Goal: Transaction & Acquisition: Purchase product/service

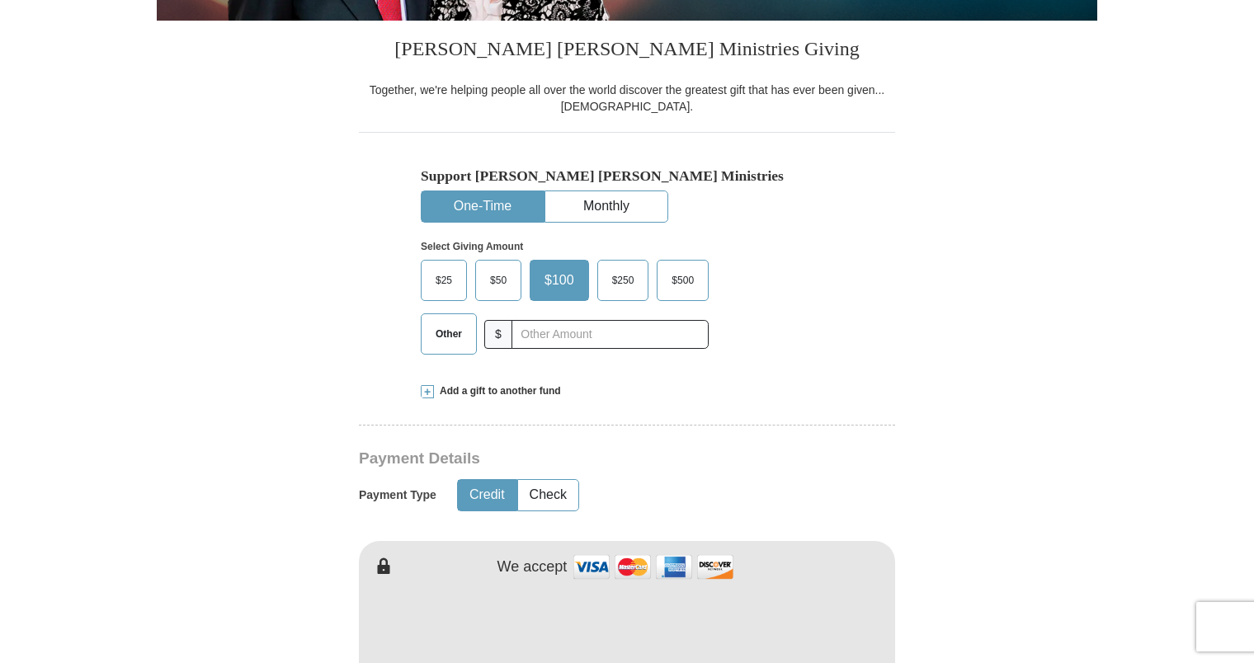
scroll to position [385, 0]
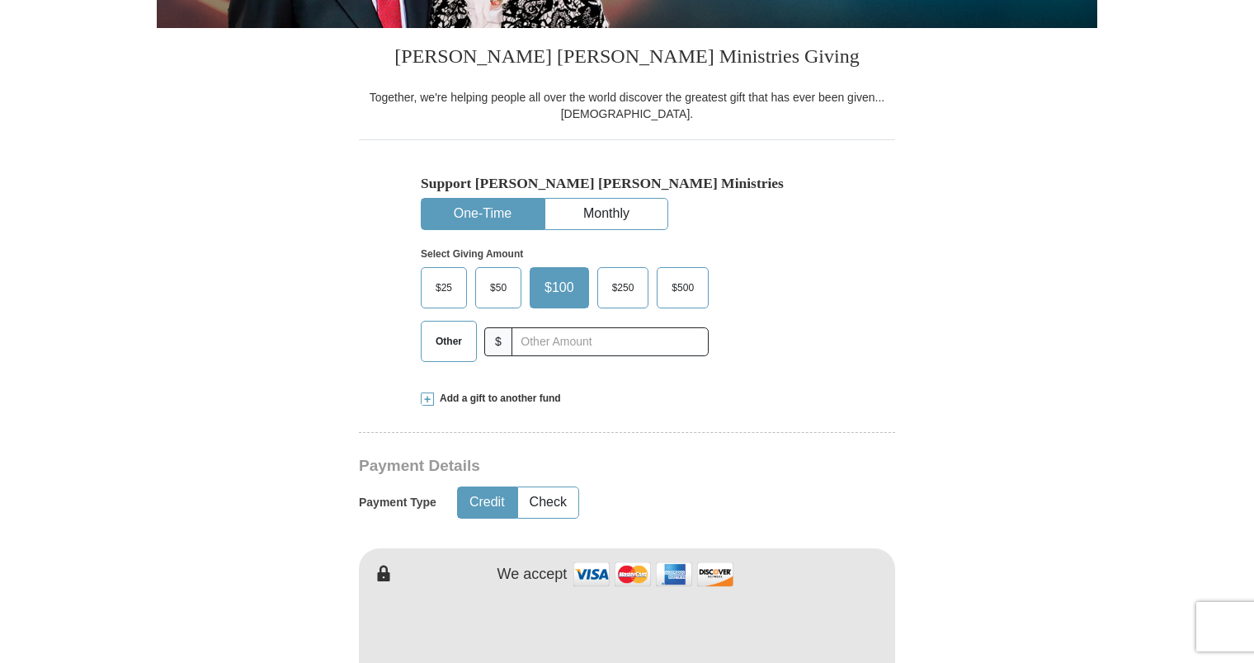
click at [487, 286] on span "$50" at bounding box center [498, 287] width 33 height 25
click at [0, 0] on input "$50" at bounding box center [0, 0] width 0 height 0
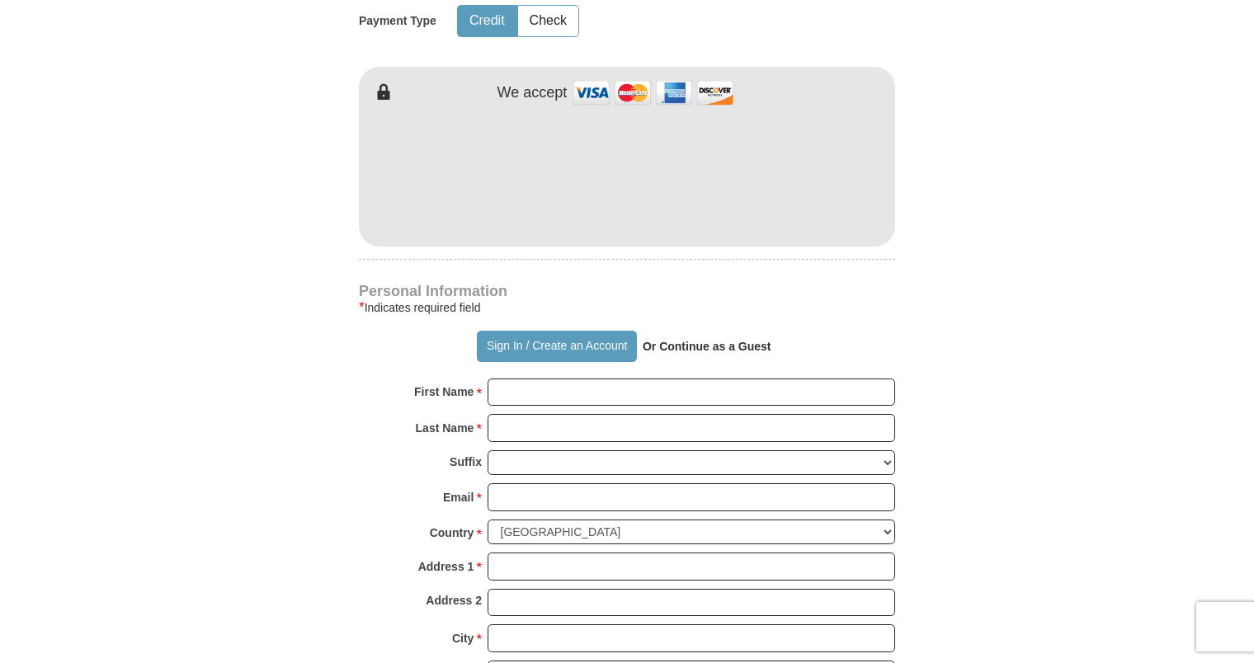
scroll to position [868, 0]
click at [706, 345] on strong "Or Continue as a Guest" at bounding box center [706, 345] width 129 height 13
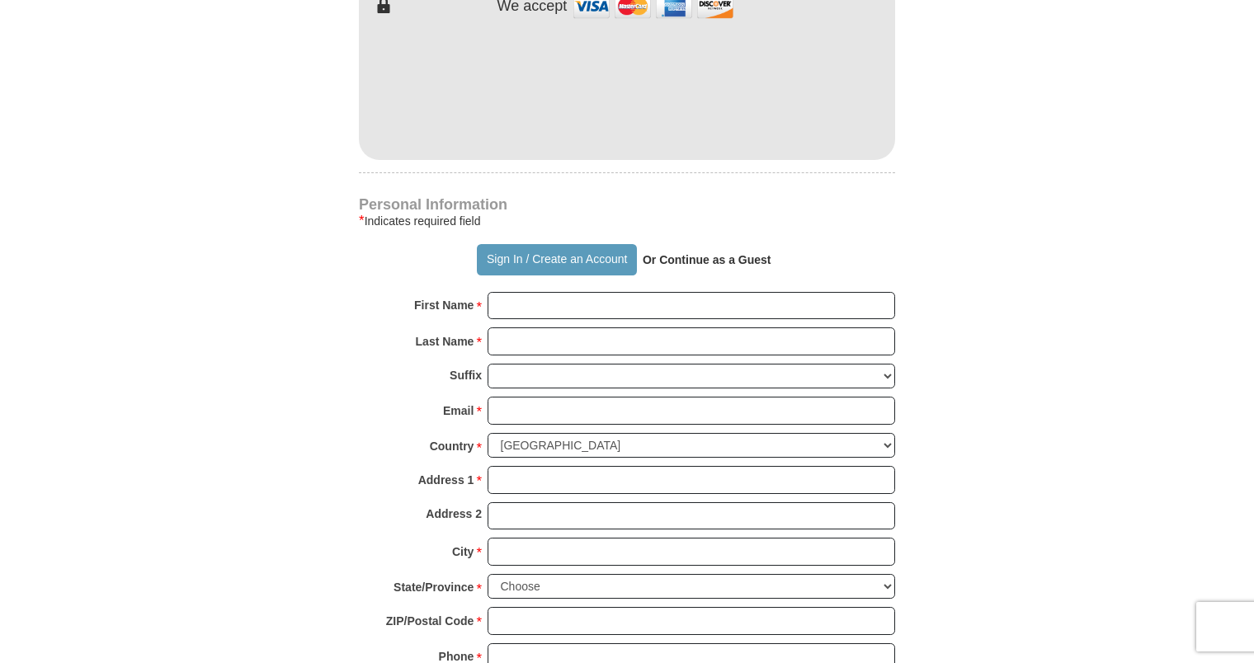
scroll to position [953, 0]
click at [700, 311] on input "First Name *" at bounding box center [690, 306] width 407 height 28
type input "[PERSON_NAME]"
type input "Grant"
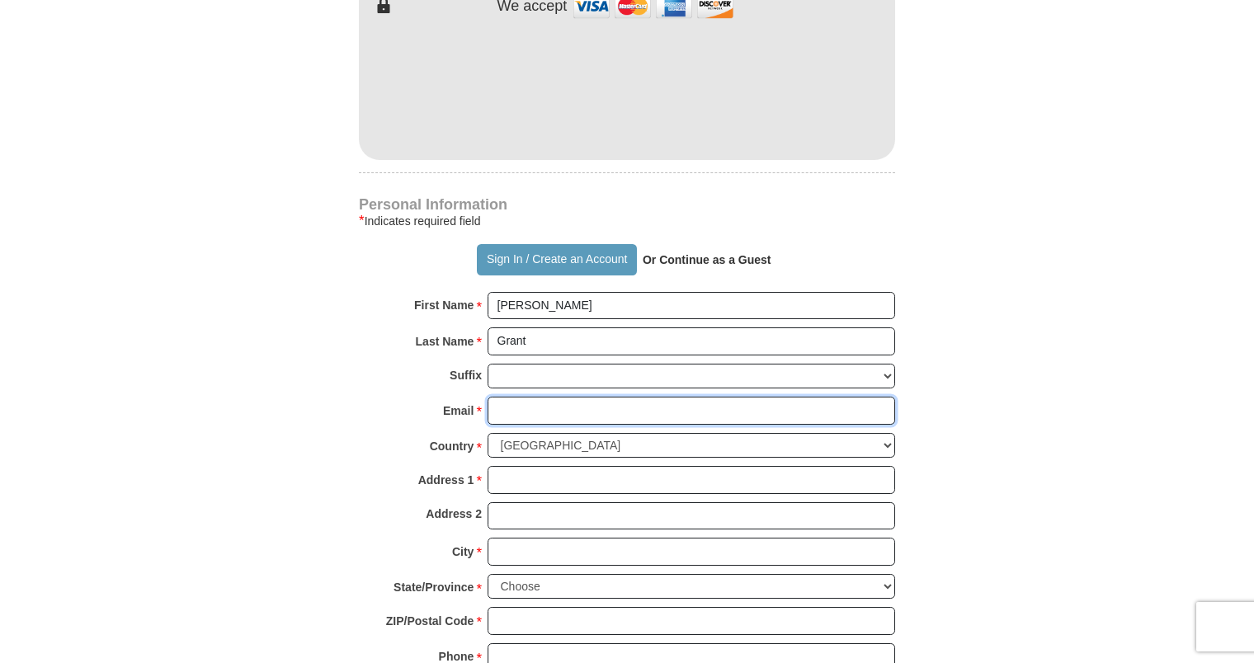
type input "[PERSON_NAME][EMAIL_ADDRESS][DOMAIN_NAME]"
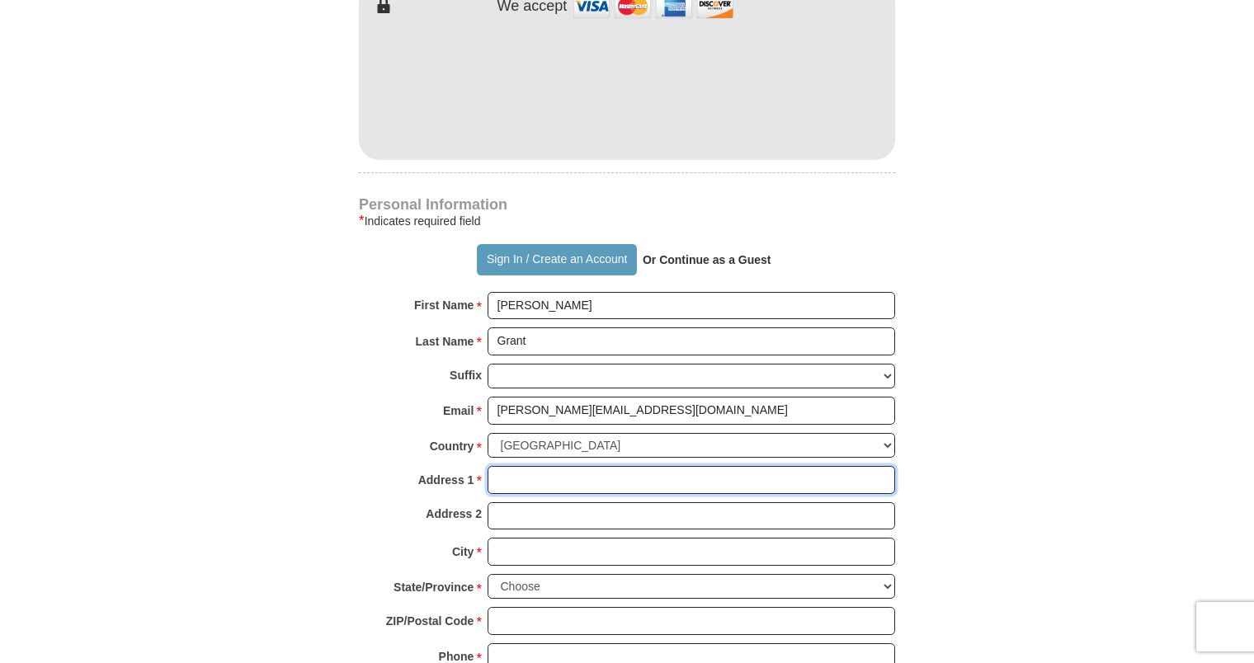
type input "[STREET_ADDRESS]"
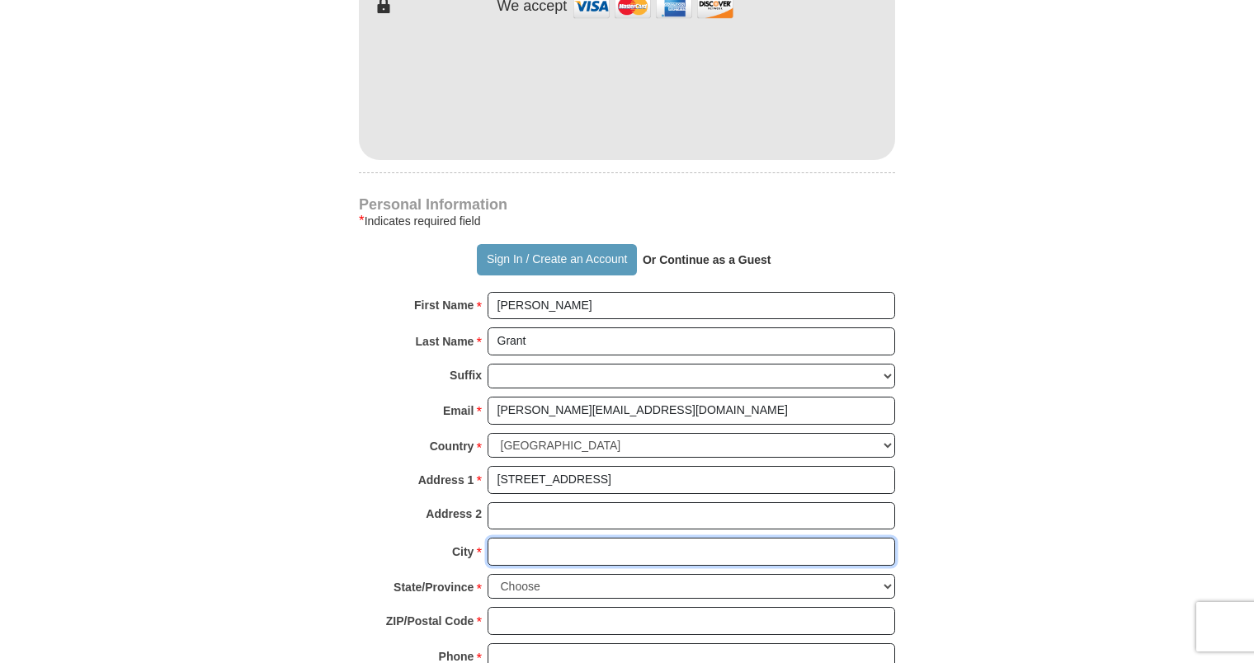
type input "Kissimmee"
select select "FL"
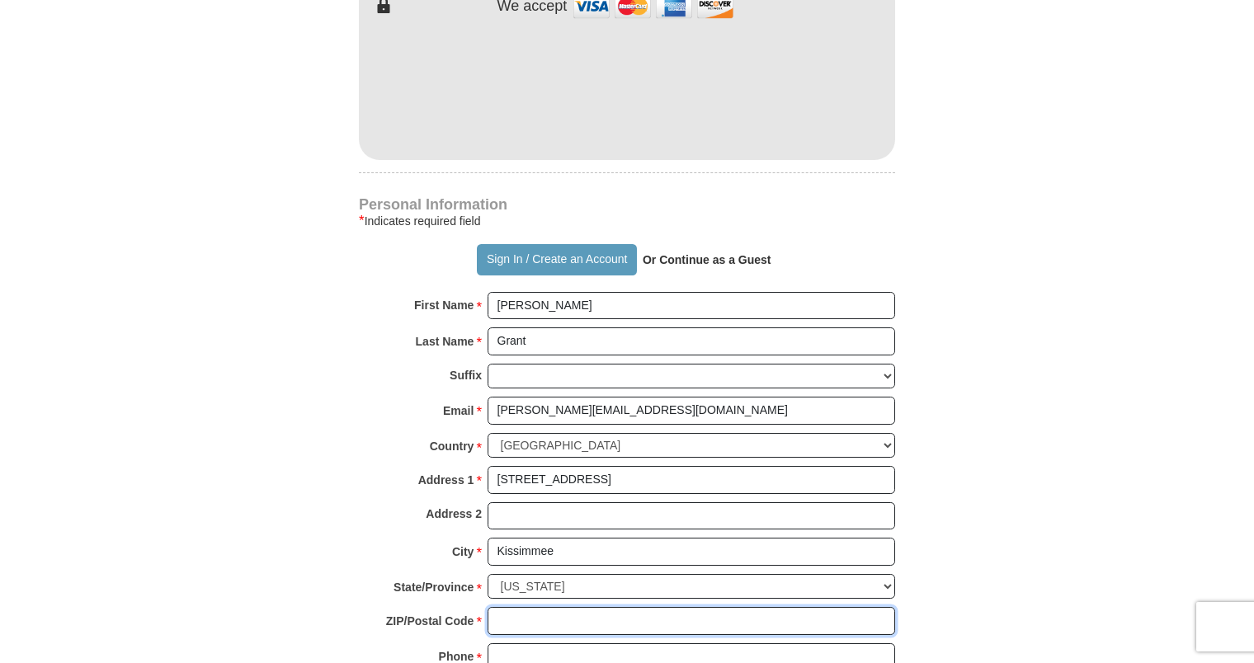
type input "34744"
type input "3214435638"
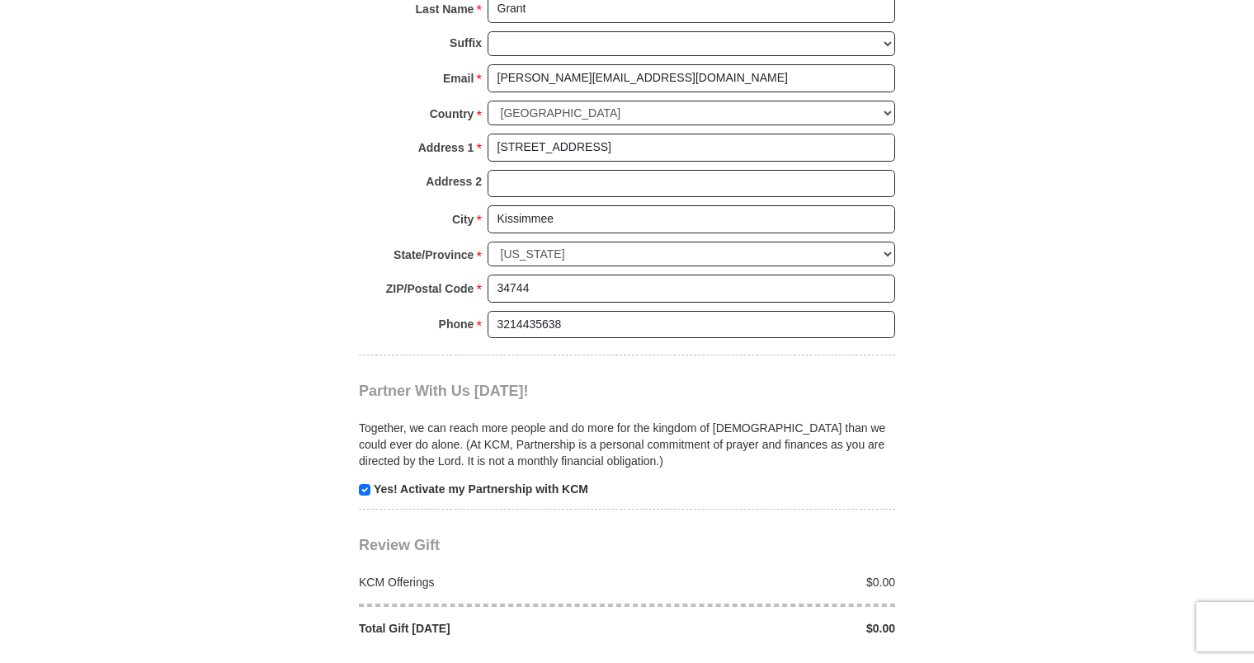
scroll to position [1351, 0]
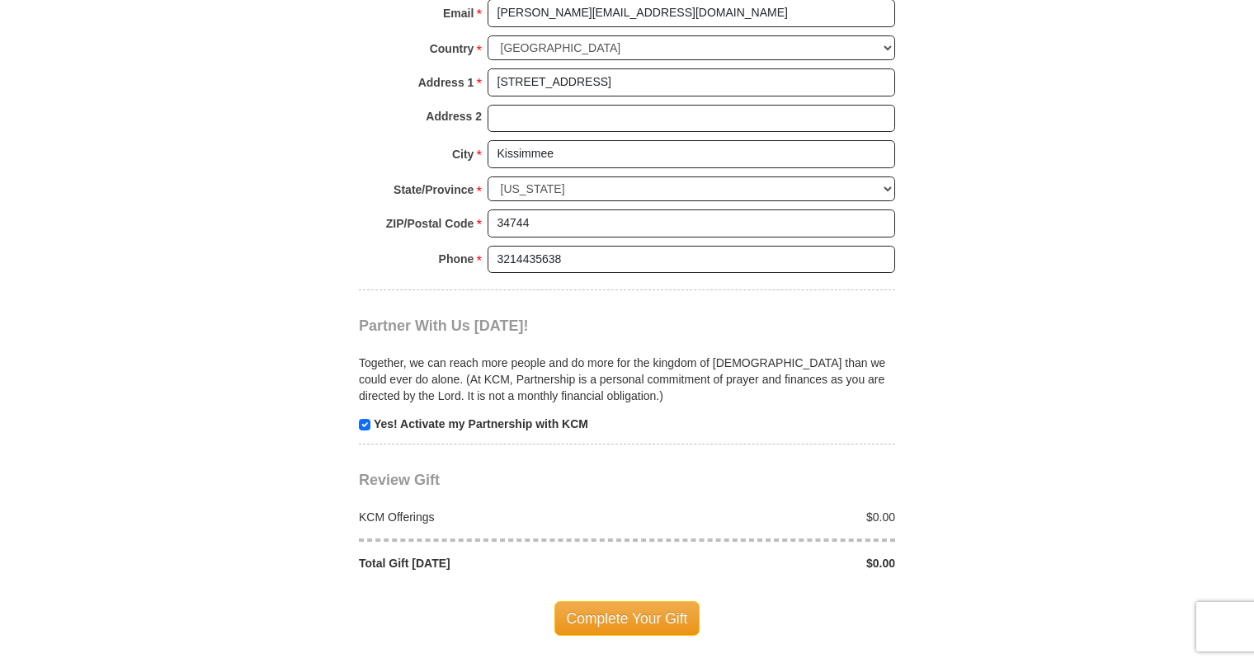
click at [454, 583] on div "Complete Your Gift" at bounding box center [627, 619] width 536 height 94
click at [369, 420] on input "checkbox" at bounding box center [365, 425] width 12 height 12
checkbox input "false"
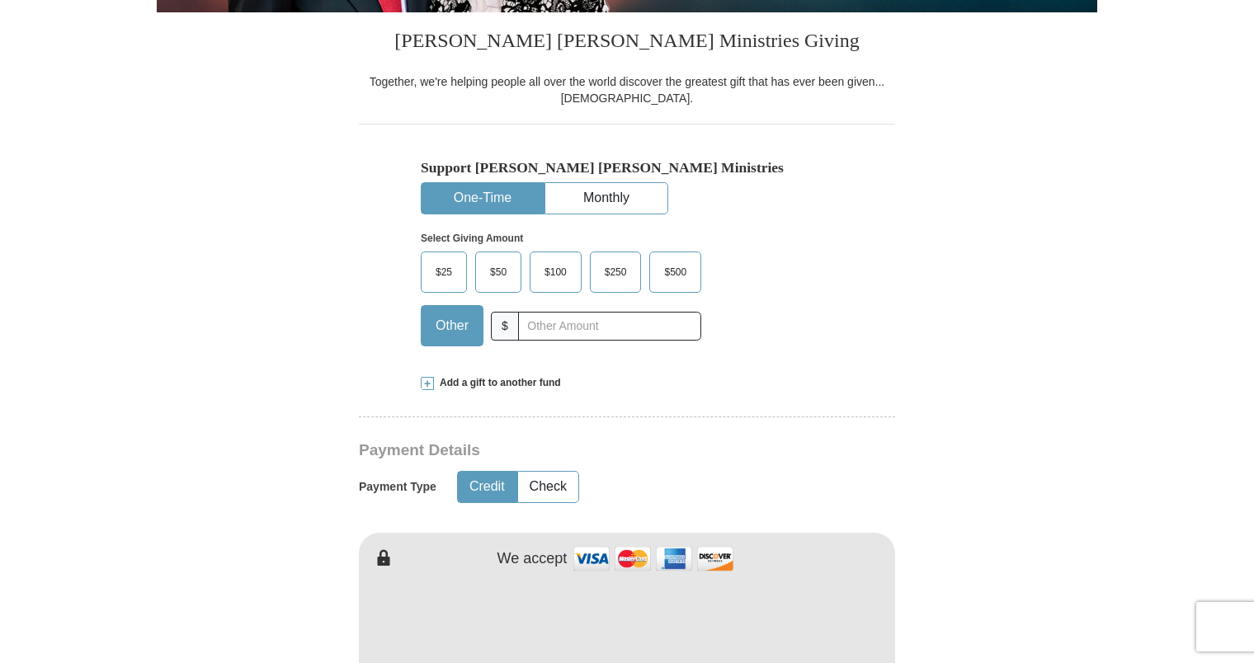
scroll to position [399, 0]
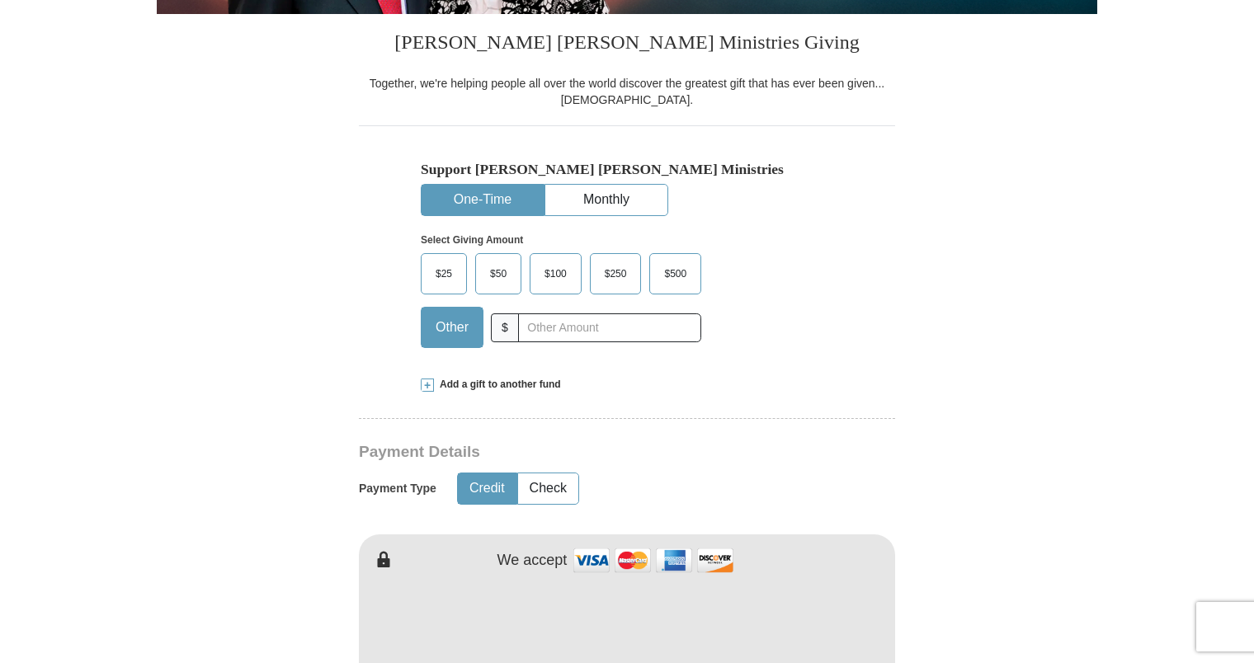
click at [506, 284] on span "$50" at bounding box center [498, 273] width 33 height 25
click at [0, 0] on input "$50" at bounding box center [0, 0] width 0 height 0
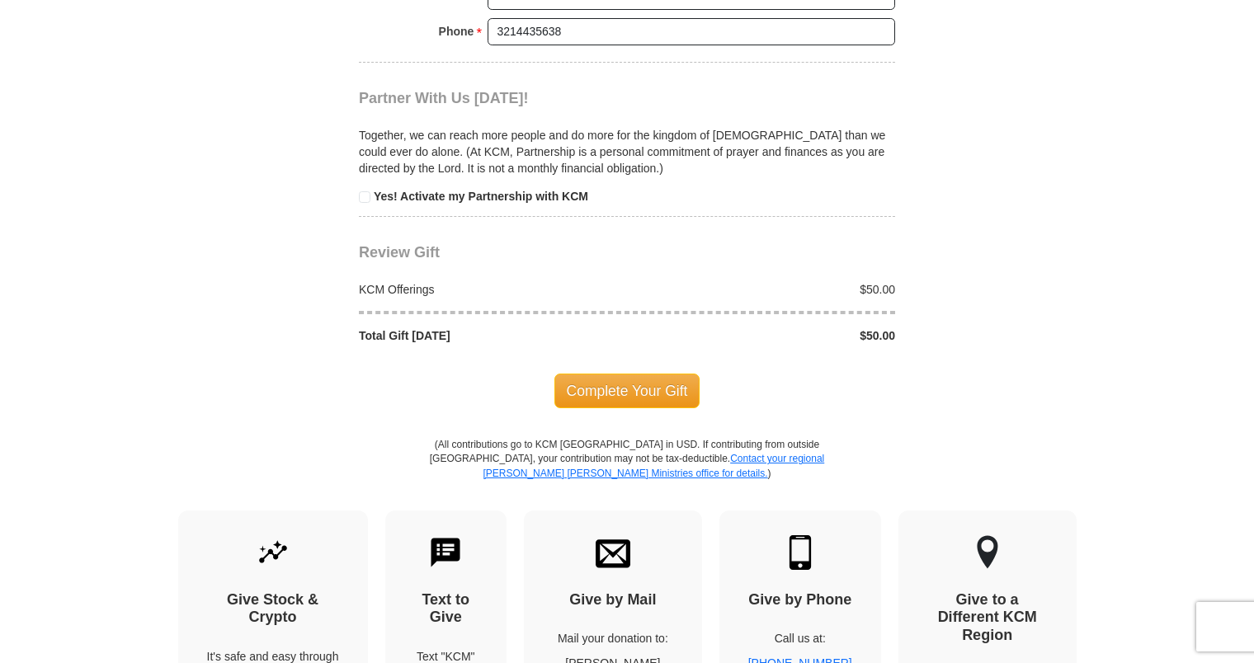
scroll to position [1573, 0]
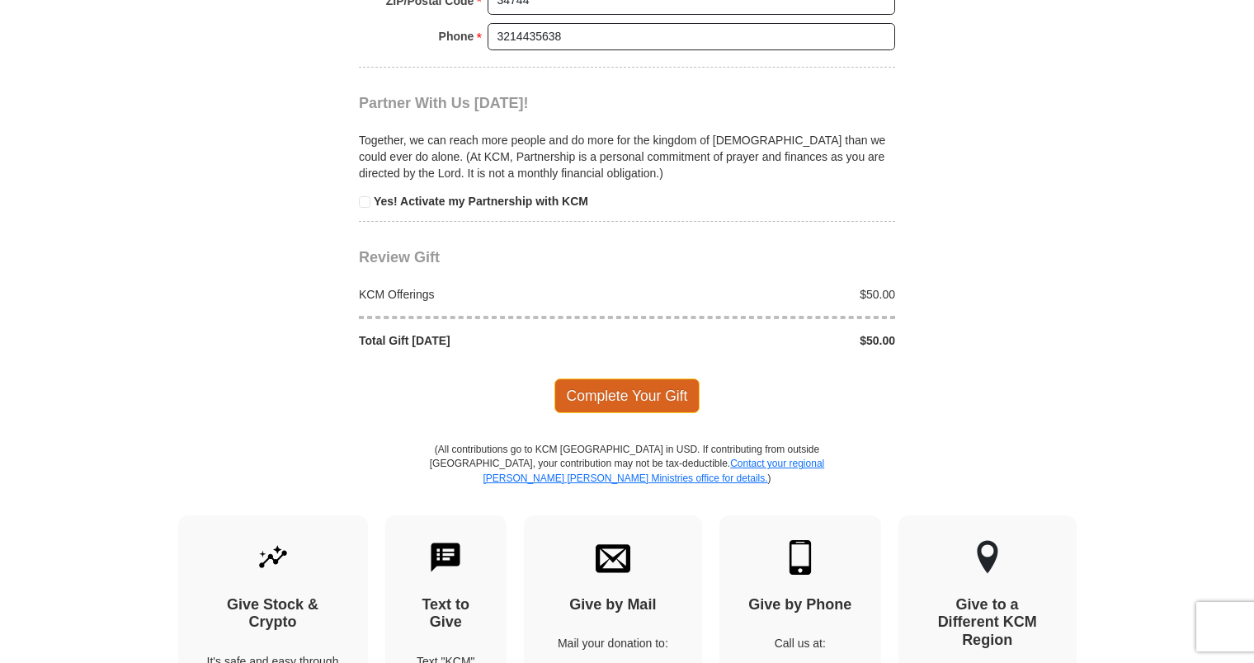
click at [599, 379] on span "Complete Your Gift" at bounding box center [627, 396] width 146 height 35
